Goal: Transaction & Acquisition: Purchase product/service

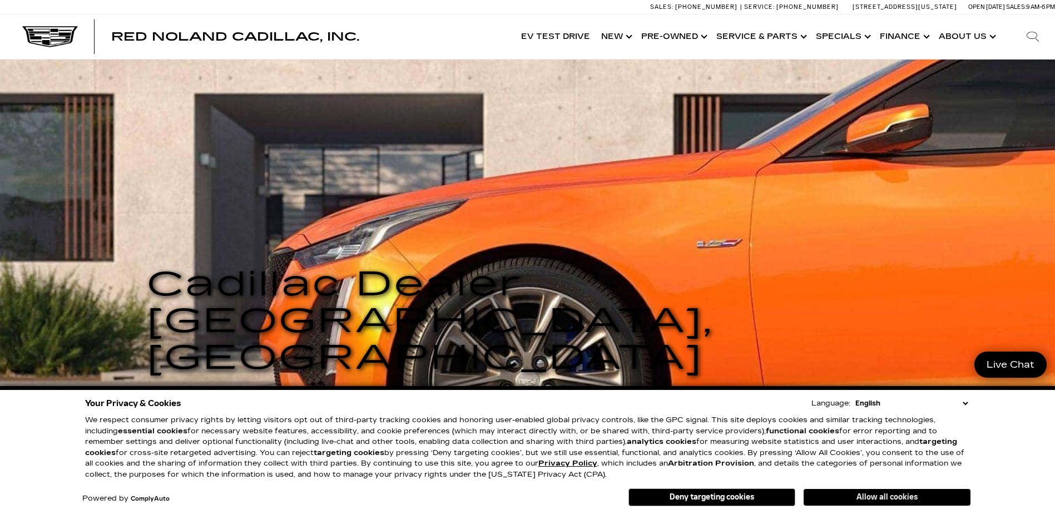
click at [896, 495] on button "Allow all cookies" at bounding box center [886, 497] width 167 height 17
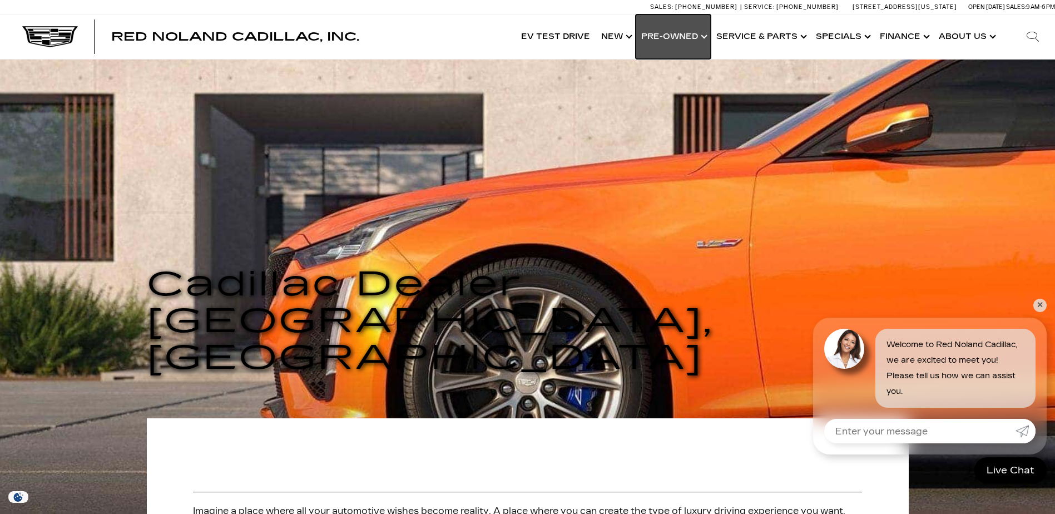
click at [709, 37] on link "Show Pre-Owned" at bounding box center [673, 36] width 75 height 44
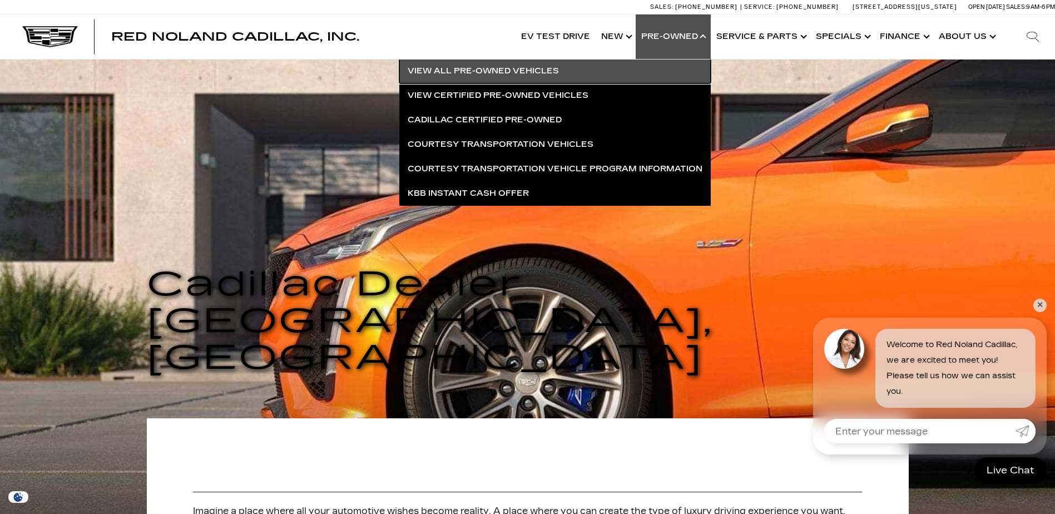
click at [499, 69] on link "View All Pre-Owned Vehicles" at bounding box center [554, 71] width 311 height 24
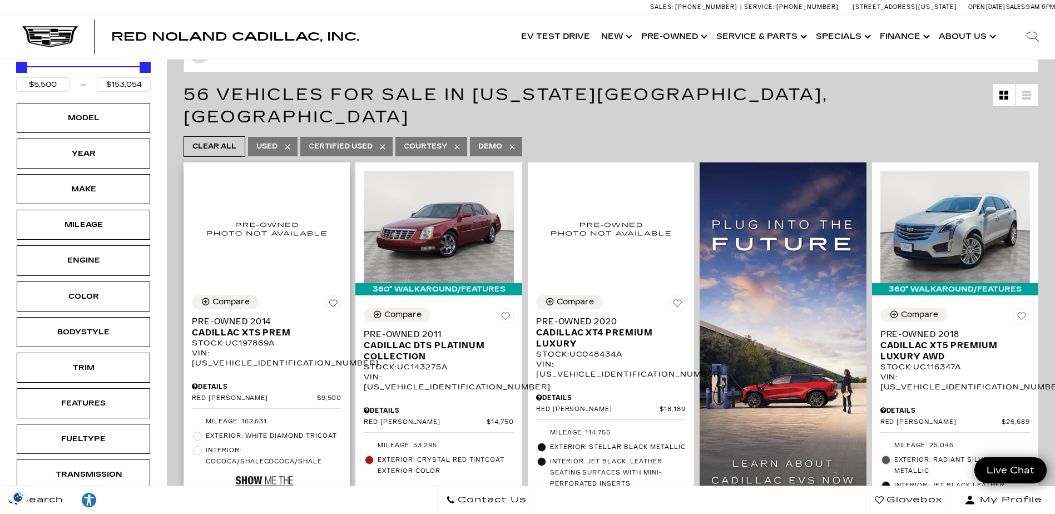
scroll to position [167, 0]
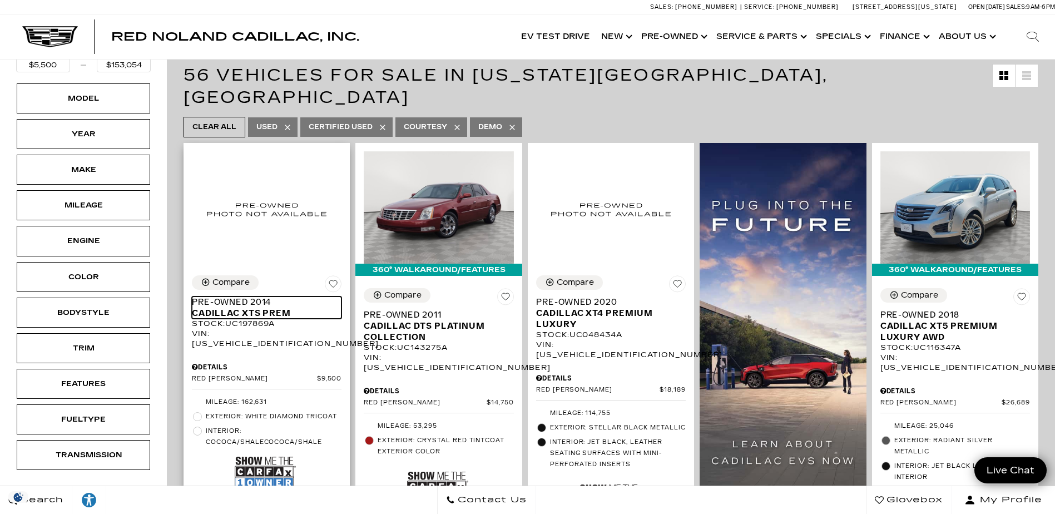
click at [232, 296] on span "Pre-Owned 2014" at bounding box center [262, 301] width 141 height 11
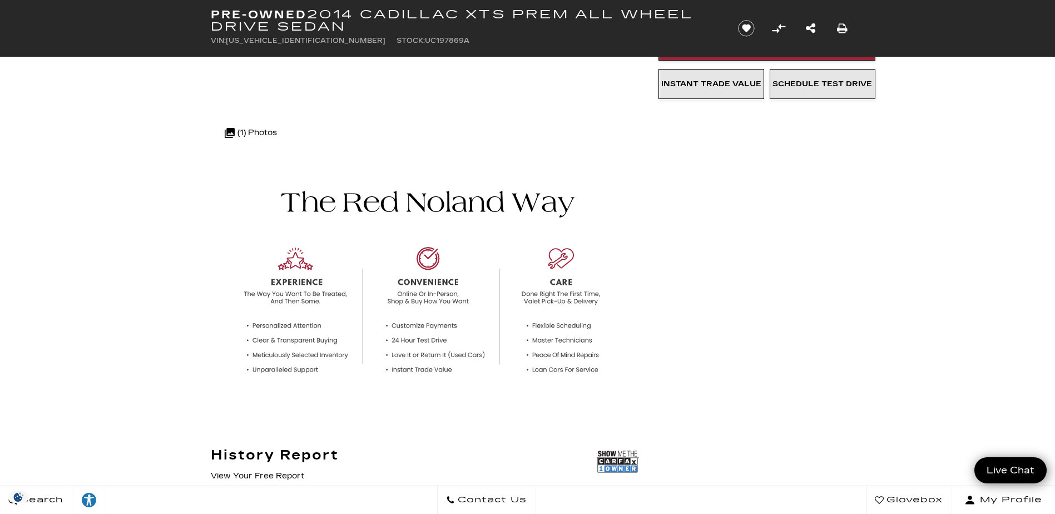
scroll to position [222, 0]
